Goal: Find specific page/section: Find specific page/section

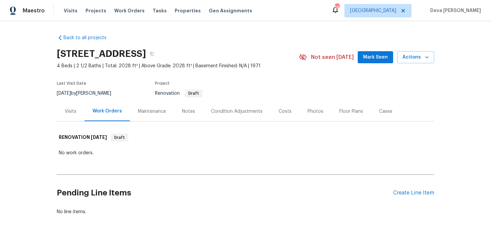
click at [74, 112] on div "Visits" at bounding box center [71, 111] width 12 height 7
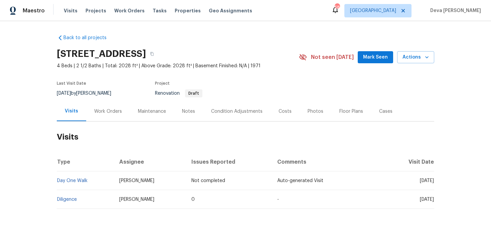
scroll to position [5, 0]
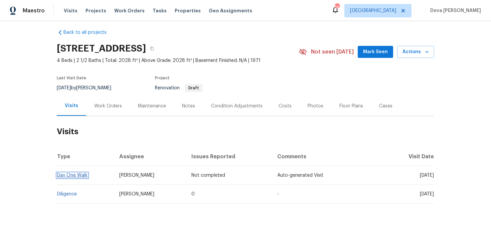
click at [77, 174] on link "Day One Walk" at bounding box center [72, 175] width 30 height 5
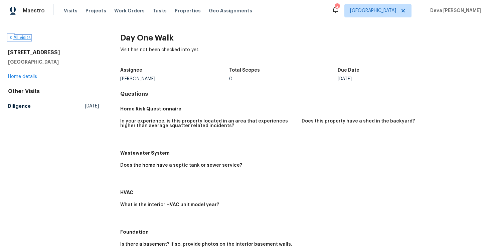
click at [10, 38] on icon at bounding box center [10, 37] width 5 height 5
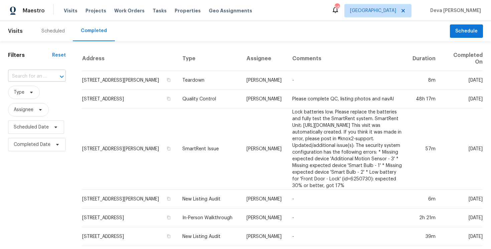
click at [31, 79] on input "text" at bounding box center [27, 76] width 39 height 10
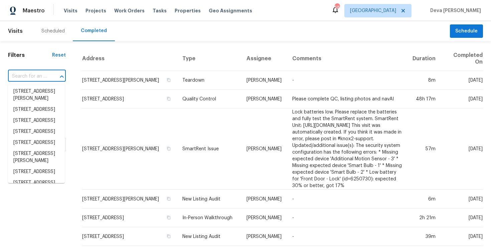
paste input "2824 Fairstone Ave, Charlotte, NC, 28269"
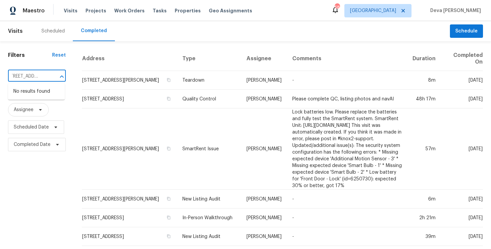
type input "2824 Fairstone Ave, Charlotte, NC, 28269"
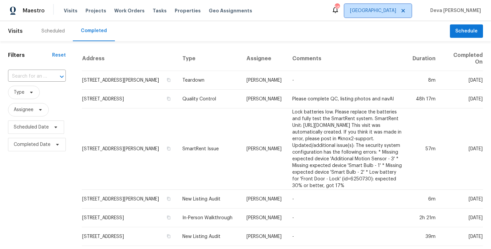
scroll to position [0, 0]
click at [396, 13] on span "[GEOGRAPHIC_DATA]" at bounding box center [373, 10] width 46 height 7
click at [24, 75] on input "text" at bounding box center [27, 76] width 39 height 10
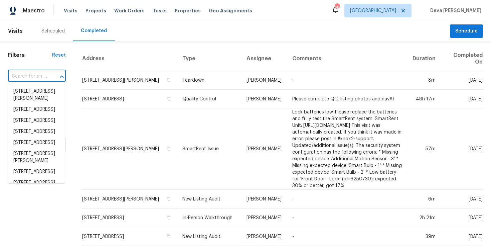
paste input "2824 Fairstone Ave, Charlotte, NC, 28269"
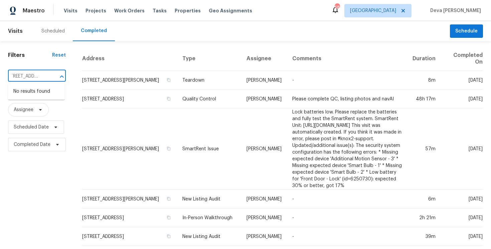
type input "2824 Fairstone Ave, Charlotte, NC, 28269"
click at [17, 32] on span "Visits" at bounding box center [15, 31] width 15 height 15
click at [23, 31] on header "Visits Scheduled Completed Schedule" at bounding box center [245, 31] width 491 height 20
click at [44, 31] on div "Scheduled" at bounding box center [52, 31] width 23 height 7
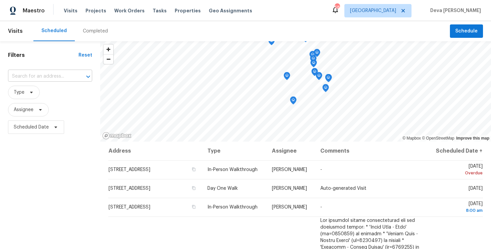
click at [33, 73] on input "text" at bounding box center [41, 76] width 66 height 10
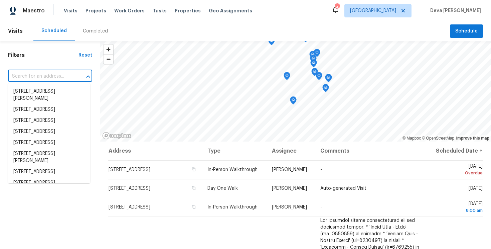
paste input "2824 Fairstone Ave, Charlotte, NC, 28269"
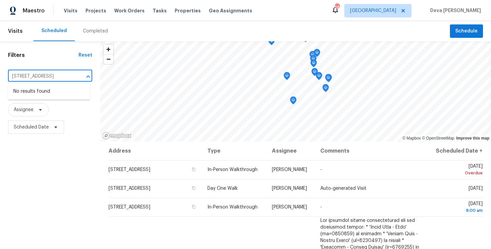
scroll to position [0, 30]
type input "2824 Fairstone Ave, Charlotte, NC, 28269"
click at [58, 75] on input "2824 Fairstone Ave, Charlotte, NC, 28269" at bounding box center [41, 76] width 66 height 10
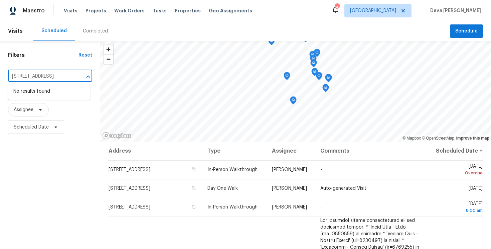
click at [58, 75] on input "2824 Fairstone Ave, Charlotte, NC, 28269" at bounding box center [41, 76] width 66 height 10
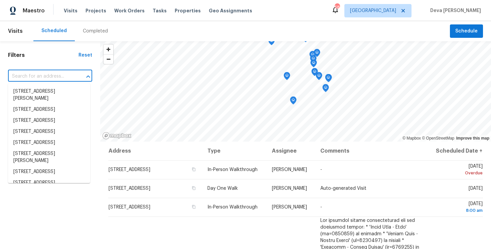
paste input "213 Rivenoak Dr, Fayetteville, NC, 28303"
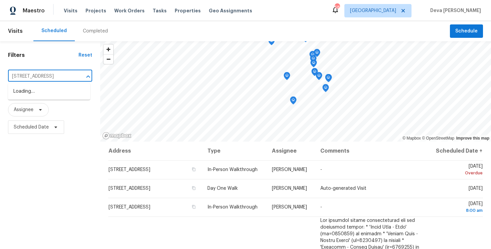
scroll to position [0, 28]
type input "213 Rivenoak Dr, Fayetteville, NC, 28303"
click at [43, 92] on li "213 Rivenoak Dr, Fayetteville, NC 28303" at bounding box center [49, 91] width 82 height 11
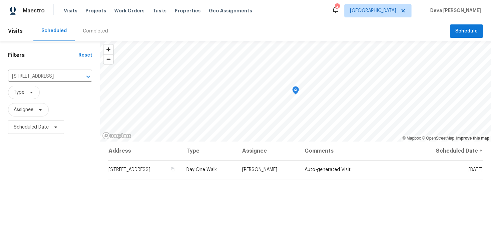
click at [99, 35] on div "Completed" at bounding box center [95, 31] width 41 height 20
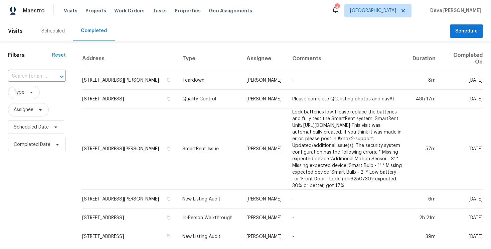
click at [49, 30] on div "Scheduled" at bounding box center [52, 31] width 23 height 7
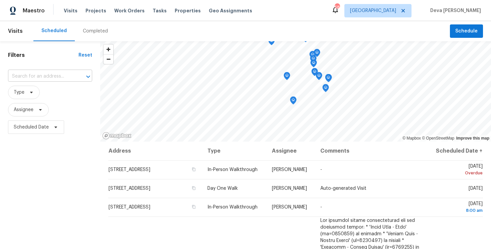
click at [42, 72] on input "text" at bounding box center [41, 76] width 66 height 10
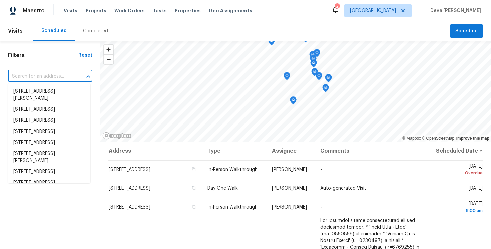
paste input "213 Rivenoak Dr, Fayetteville, NC, 28303"
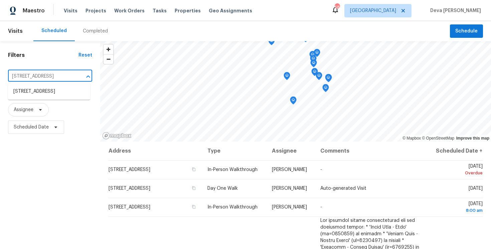
scroll to position [0, 28]
type input "213 Rivenoak Dr, Fayetteville, NC, 28303"
click at [34, 95] on li "213 Rivenoak Dr, Fayetteville, NC 28303" at bounding box center [49, 91] width 82 height 11
